Goal: Check status: Check status

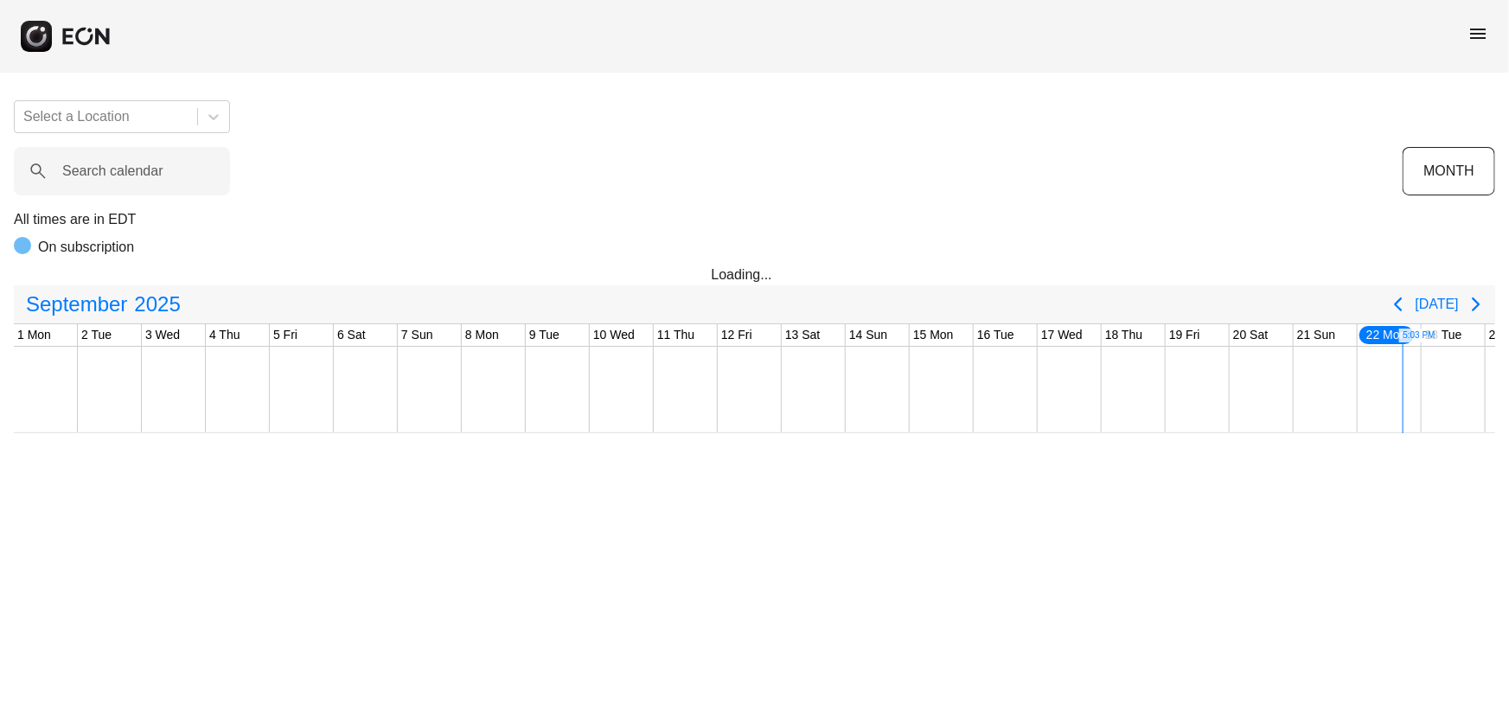
scroll to position [0, 437]
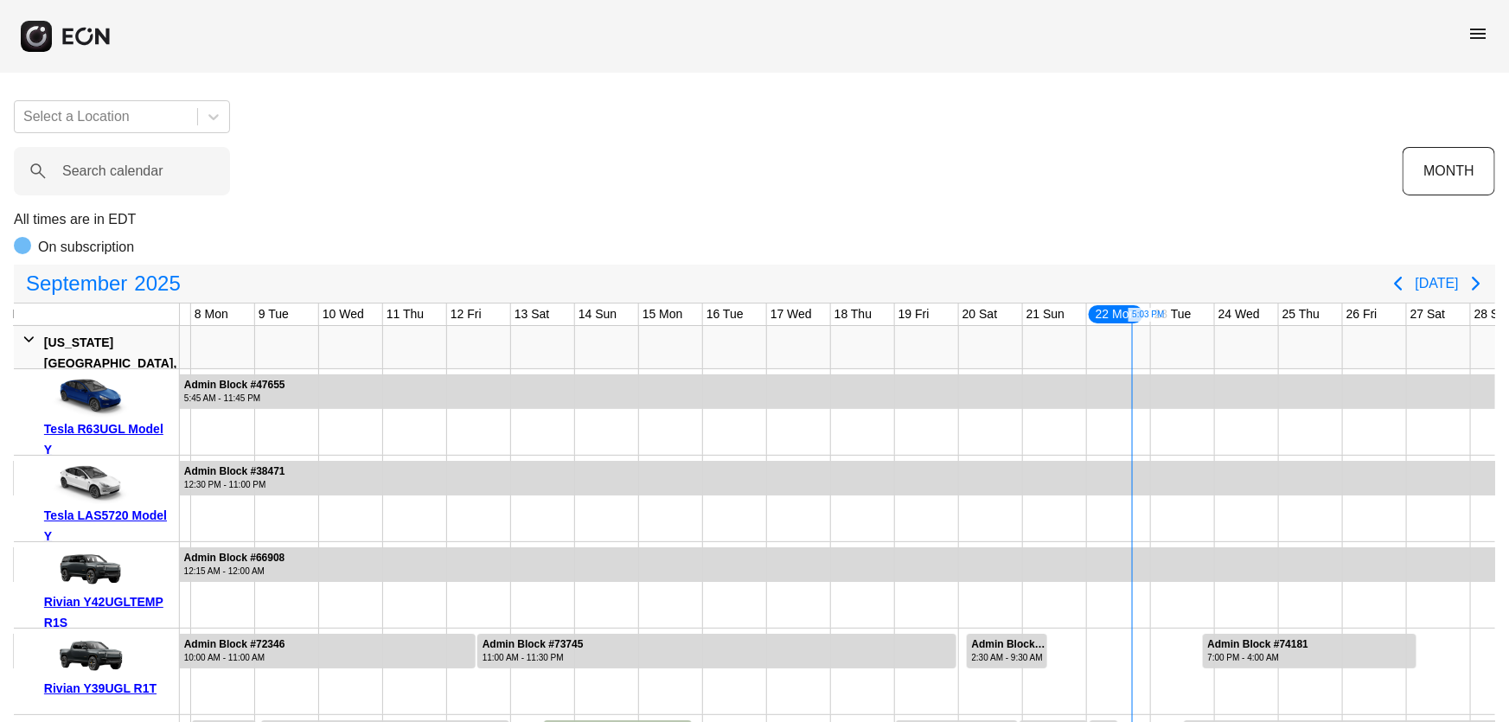
click at [1471, 35] on span "menu" at bounding box center [1478, 33] width 21 height 21
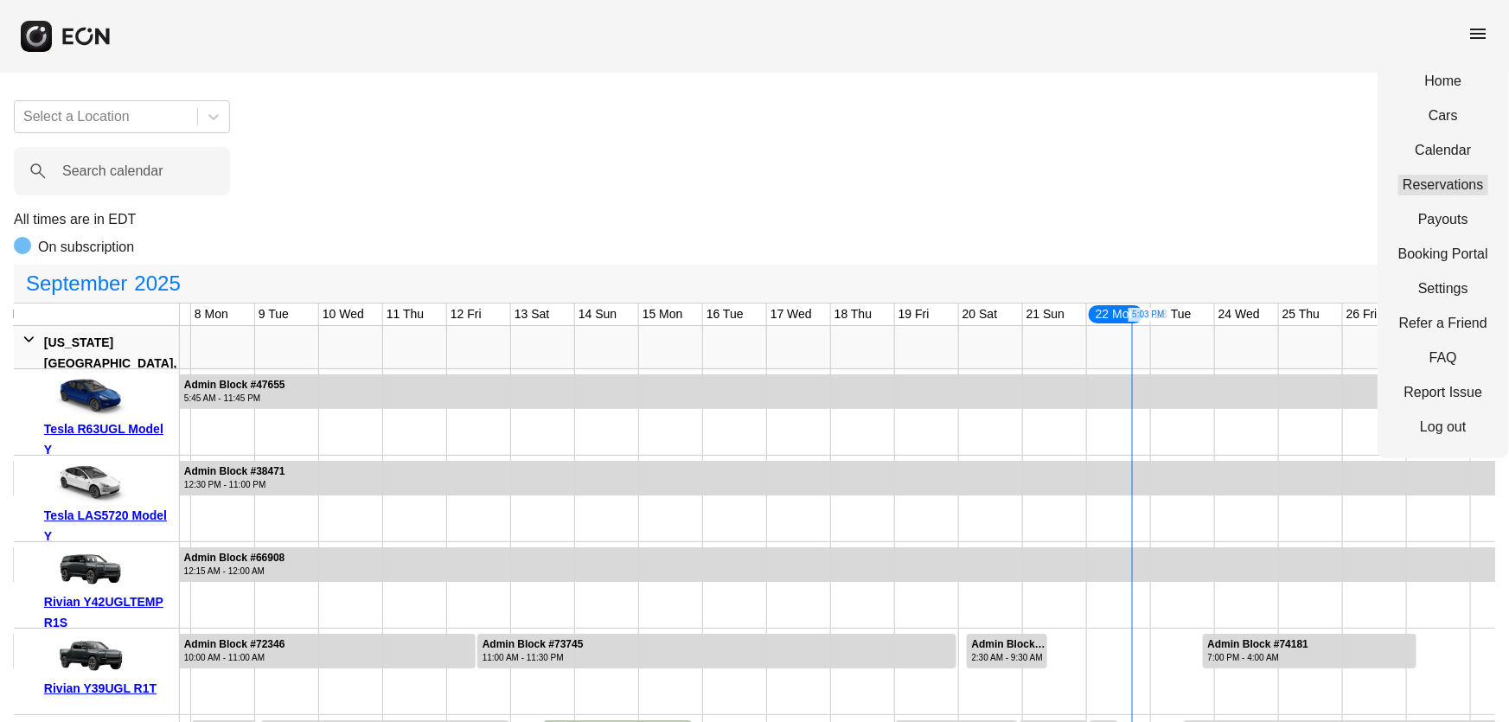
click at [1428, 177] on link "Reservations" at bounding box center [1444, 185] width 90 height 21
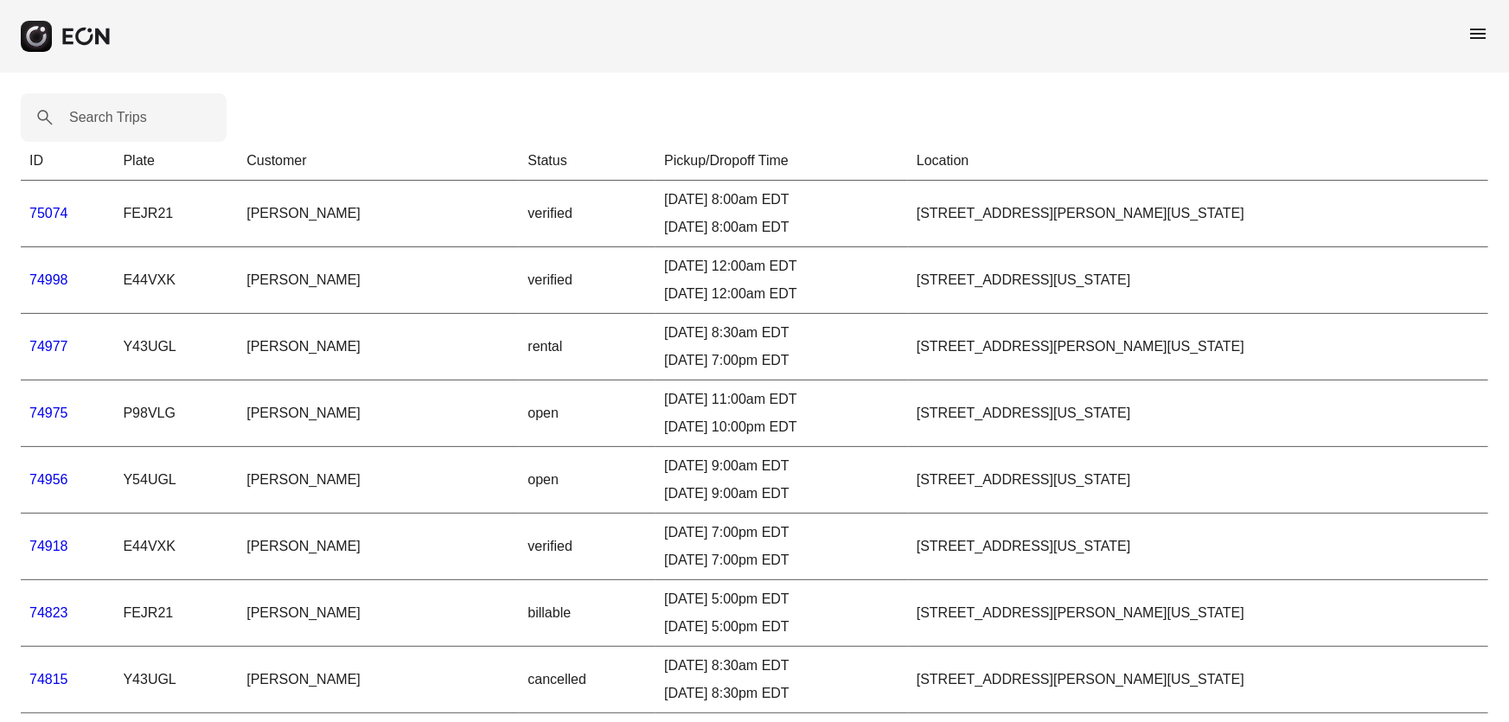
click at [99, 119] on label "Search Trips" at bounding box center [108, 117] width 78 height 21
click at [99, 119] on Trips "Search Trips" at bounding box center [124, 117] width 206 height 48
paste Trips "*****"
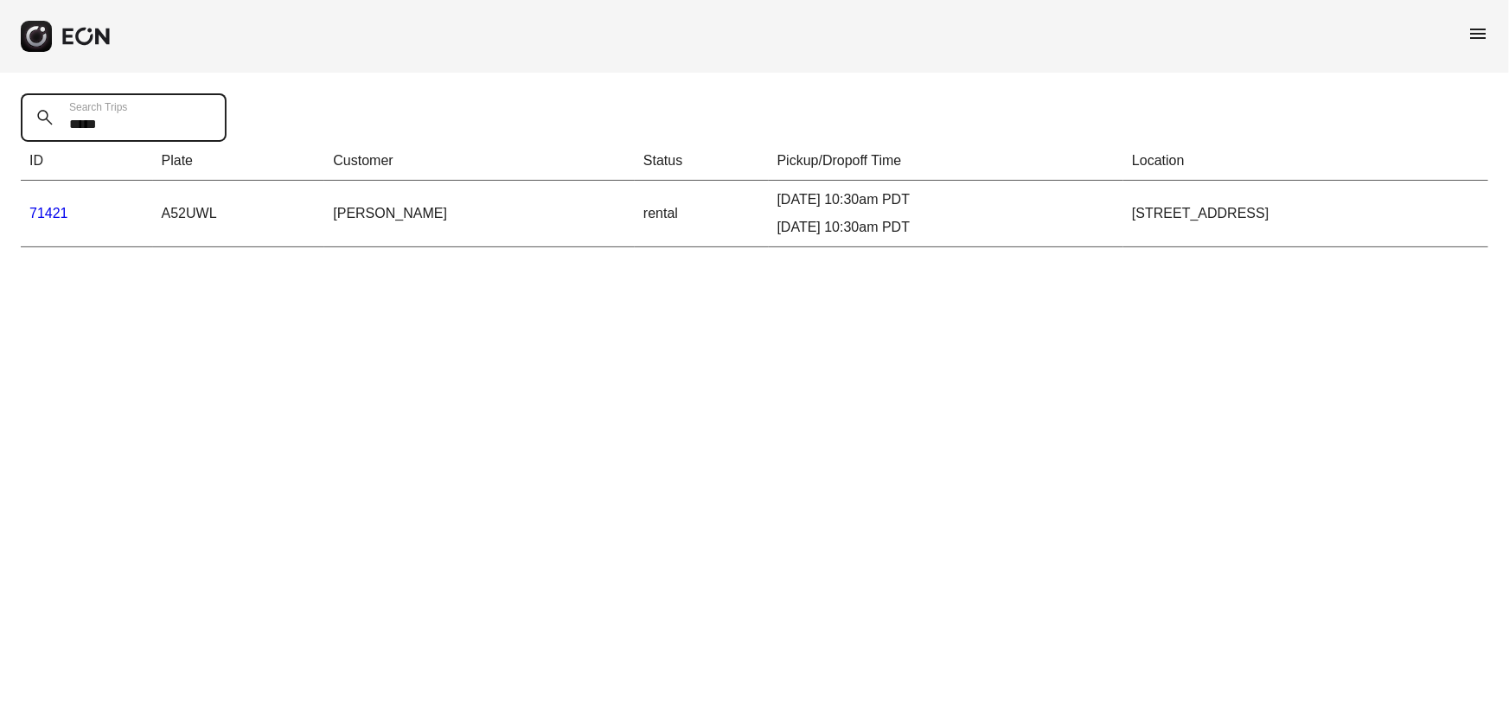
type Trips "*****"
click at [49, 208] on link "71421" at bounding box center [48, 213] width 39 height 15
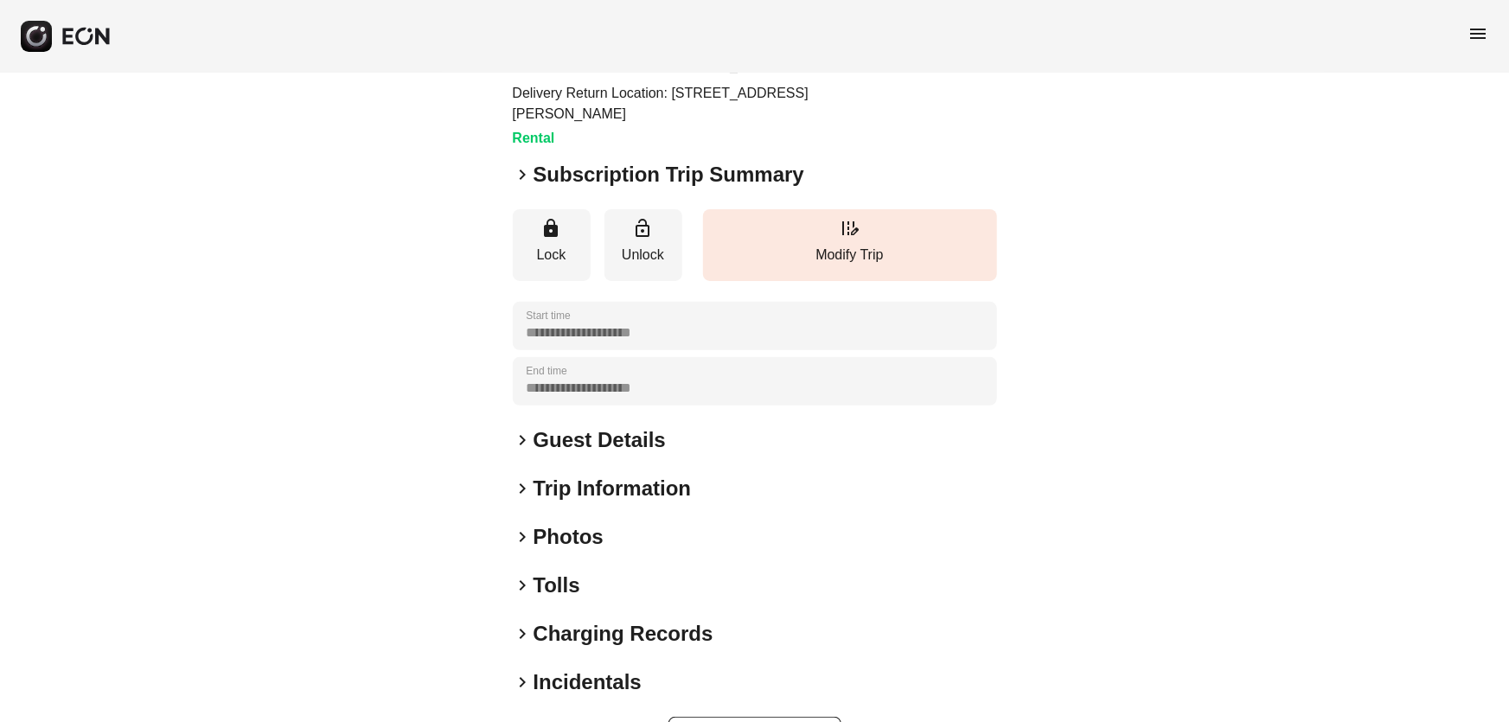
scroll to position [208, 0]
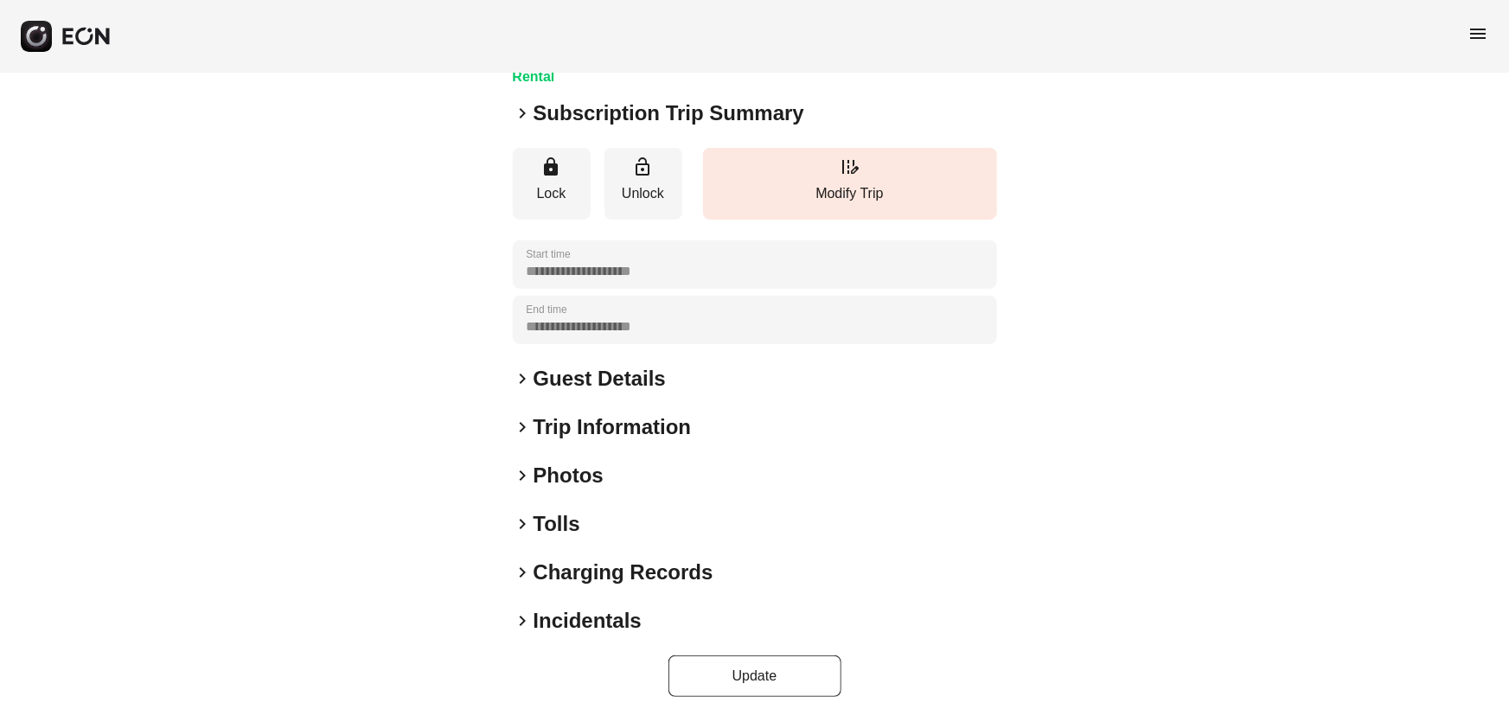
click at [581, 625] on h2 "Incidentals" at bounding box center [588, 621] width 108 height 28
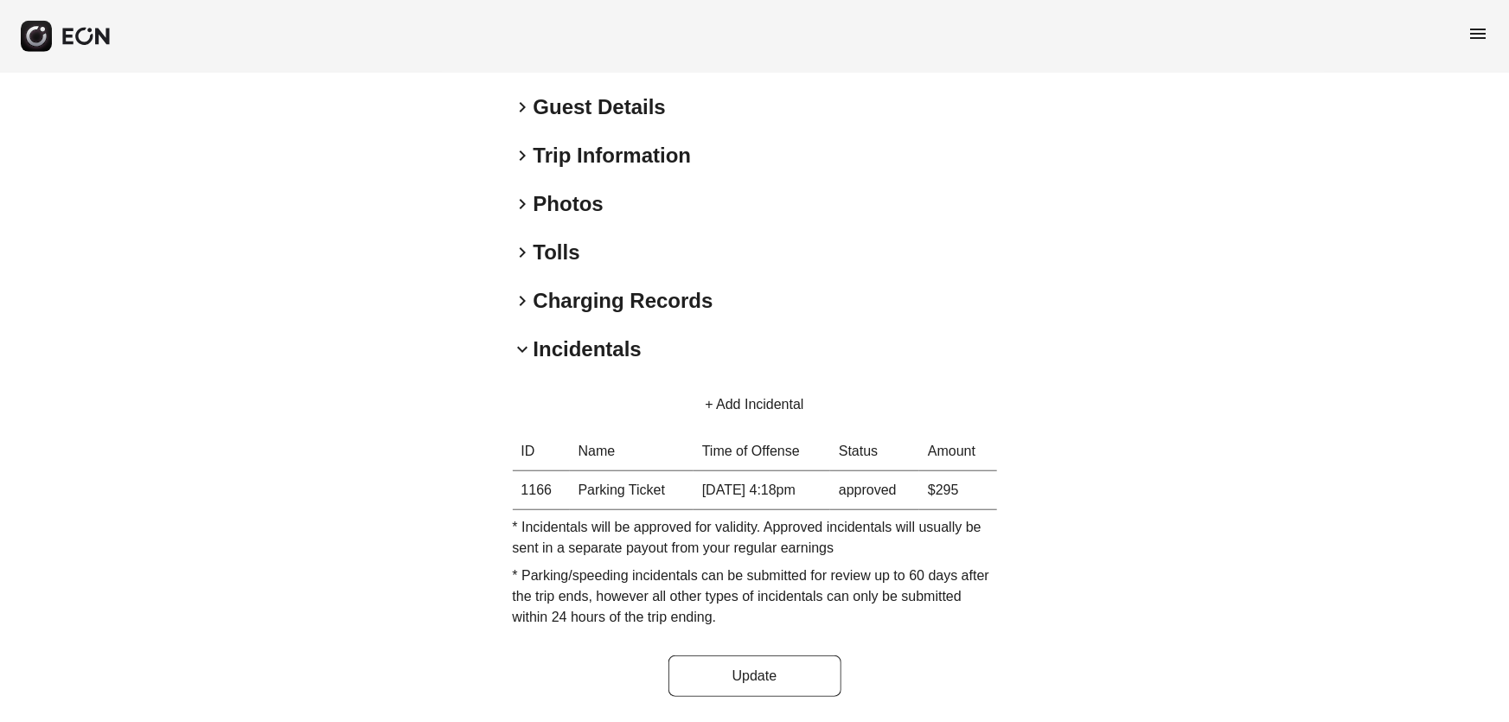
scroll to position [480, 0]
